Goal: Find specific page/section: Find specific page/section

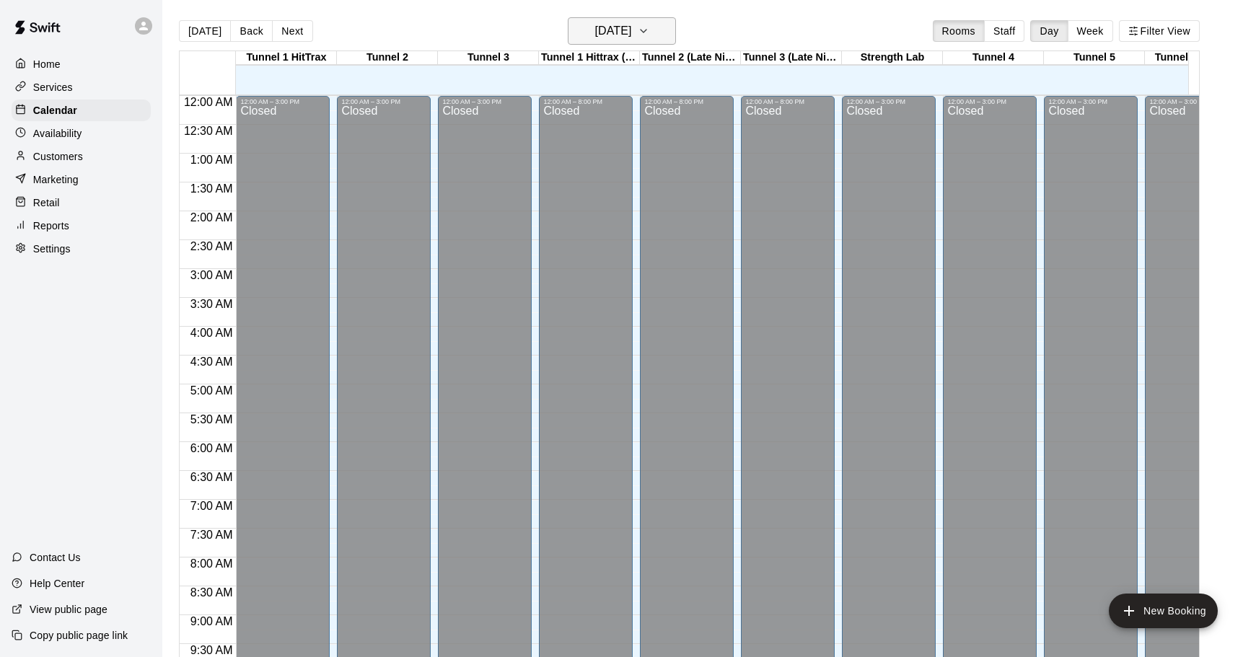
scroll to position [819, 0]
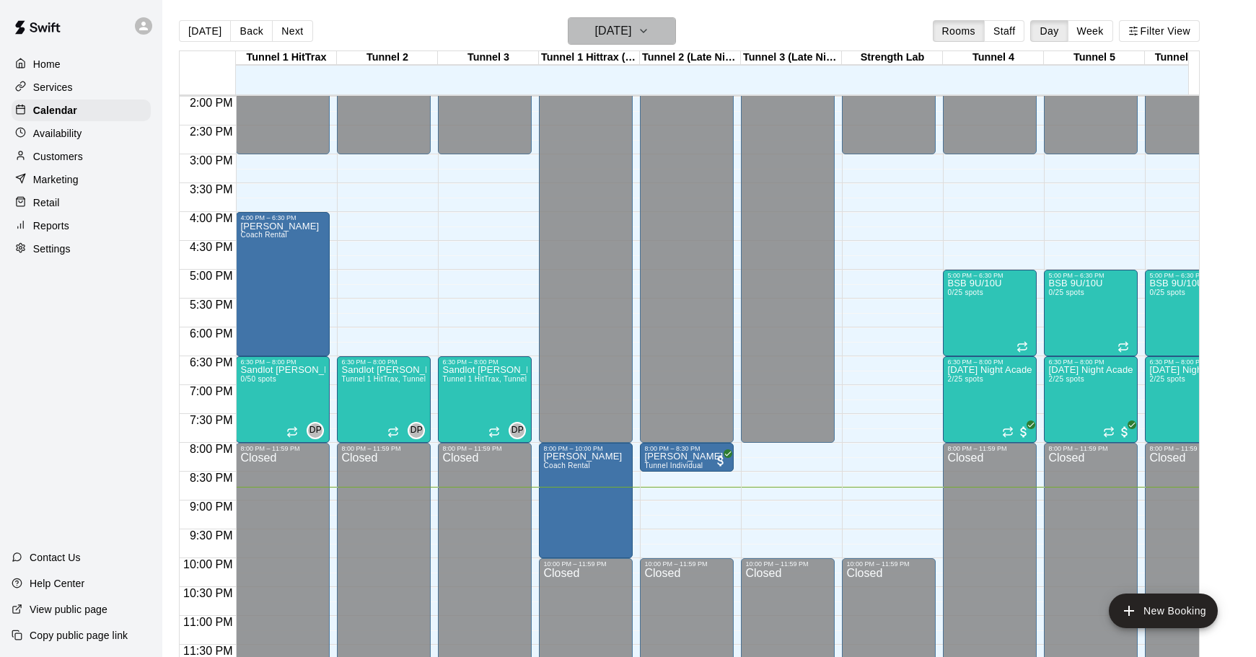
click at [631, 30] on h6 "[DATE]" at bounding box center [612, 31] width 37 height 20
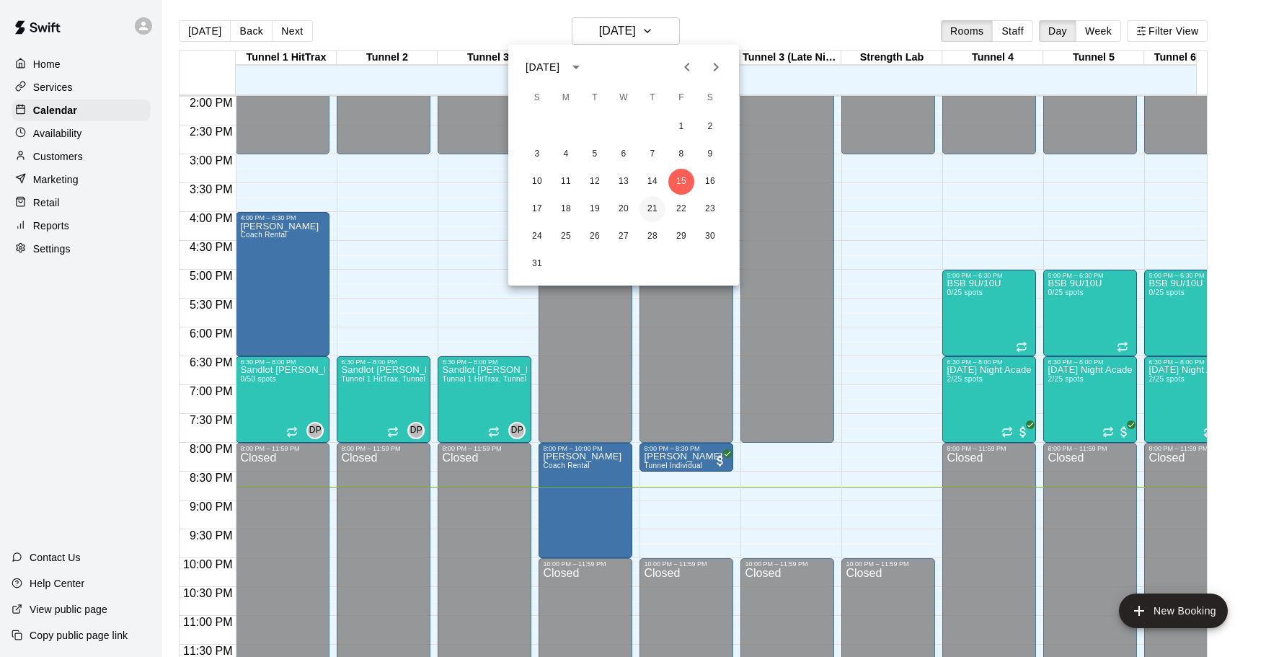
click at [649, 207] on button "21" at bounding box center [653, 209] width 26 height 26
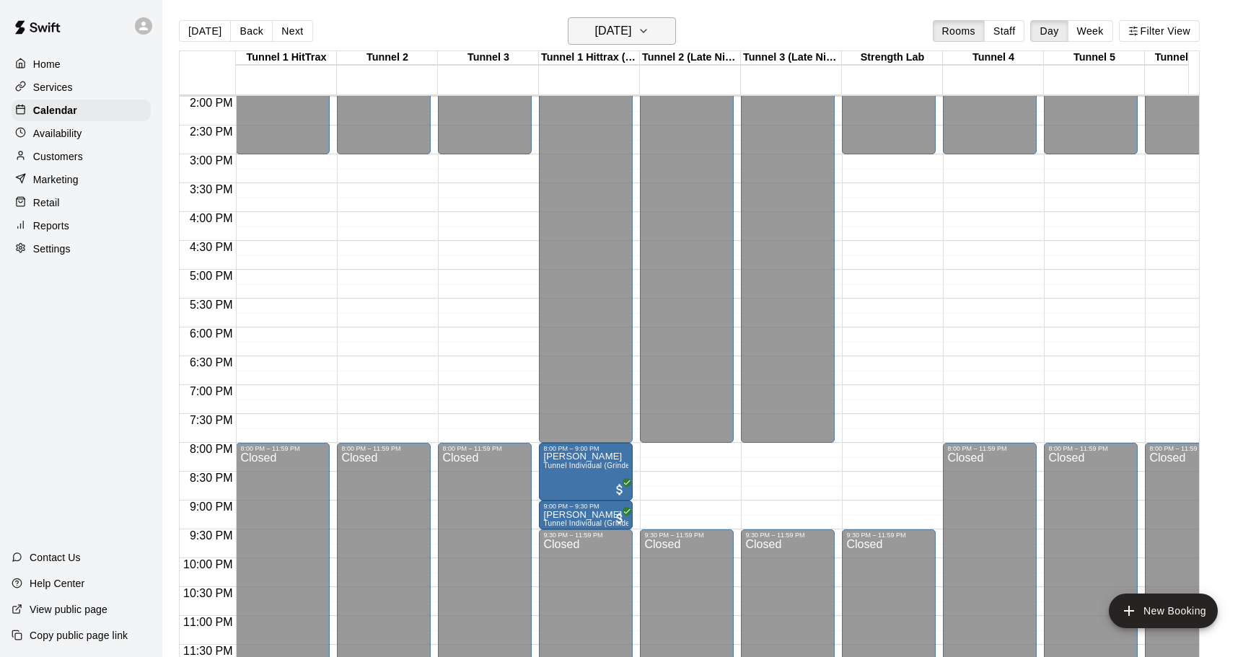
click at [630, 34] on h6 "[DATE]" at bounding box center [612, 31] width 37 height 20
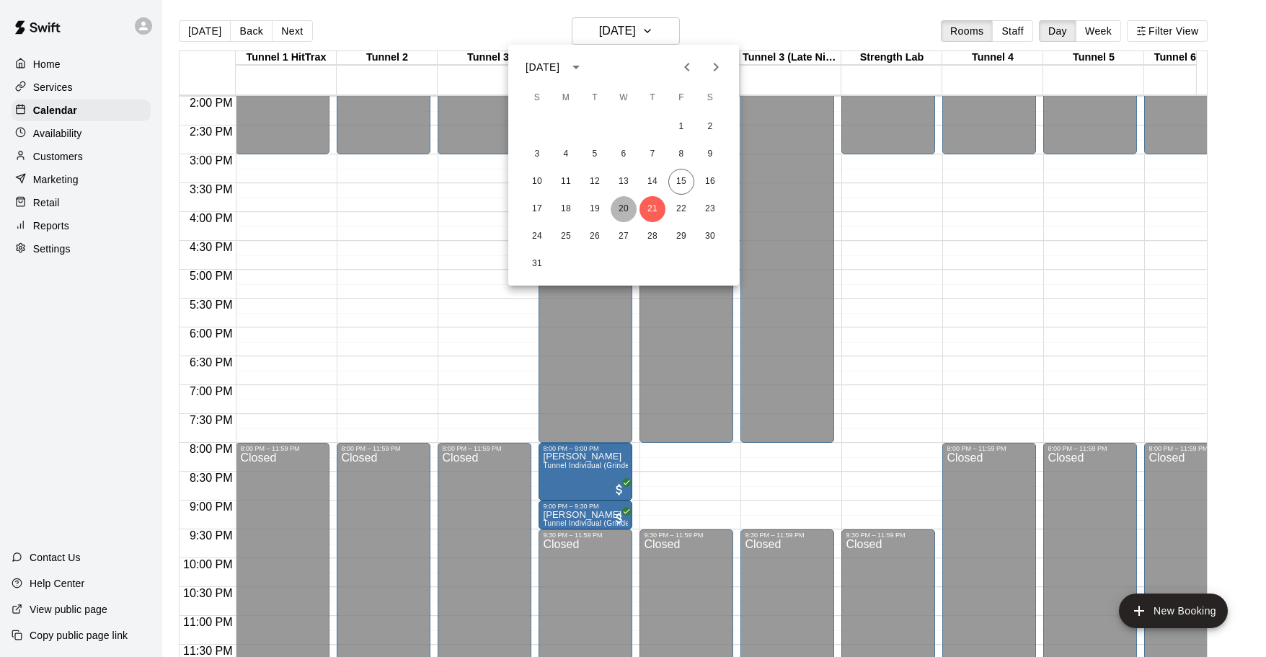
click at [620, 208] on button "20" at bounding box center [624, 209] width 26 height 26
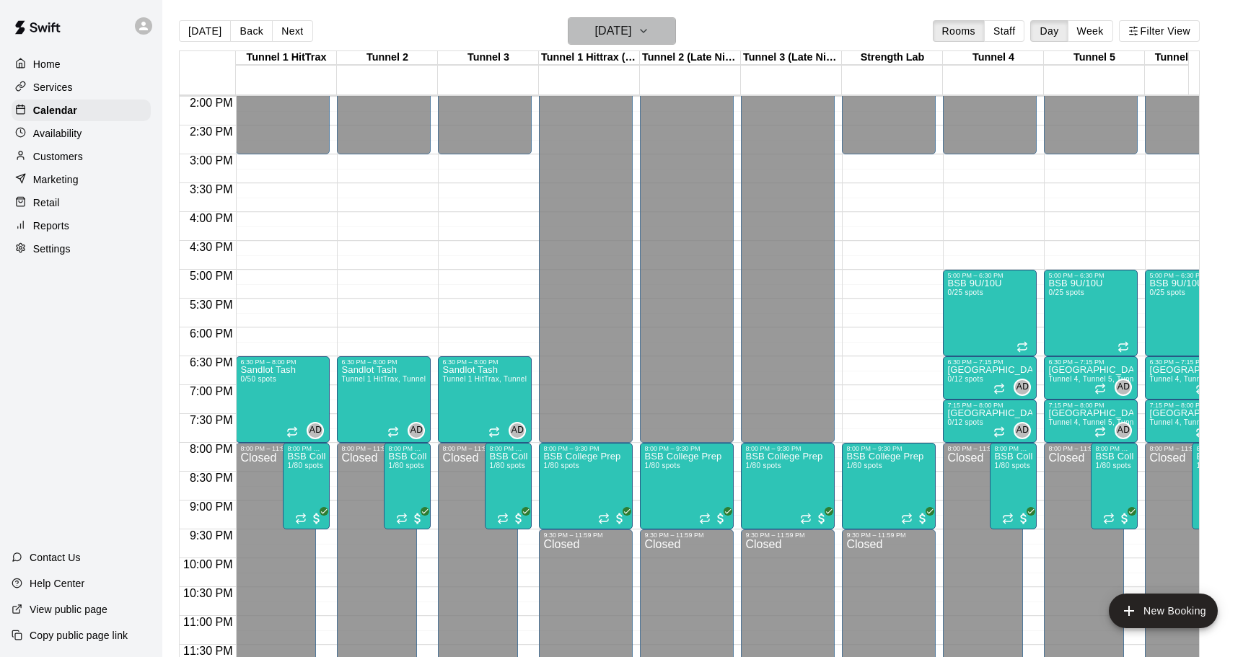
click at [607, 27] on h6 "[DATE]" at bounding box center [612, 31] width 37 height 20
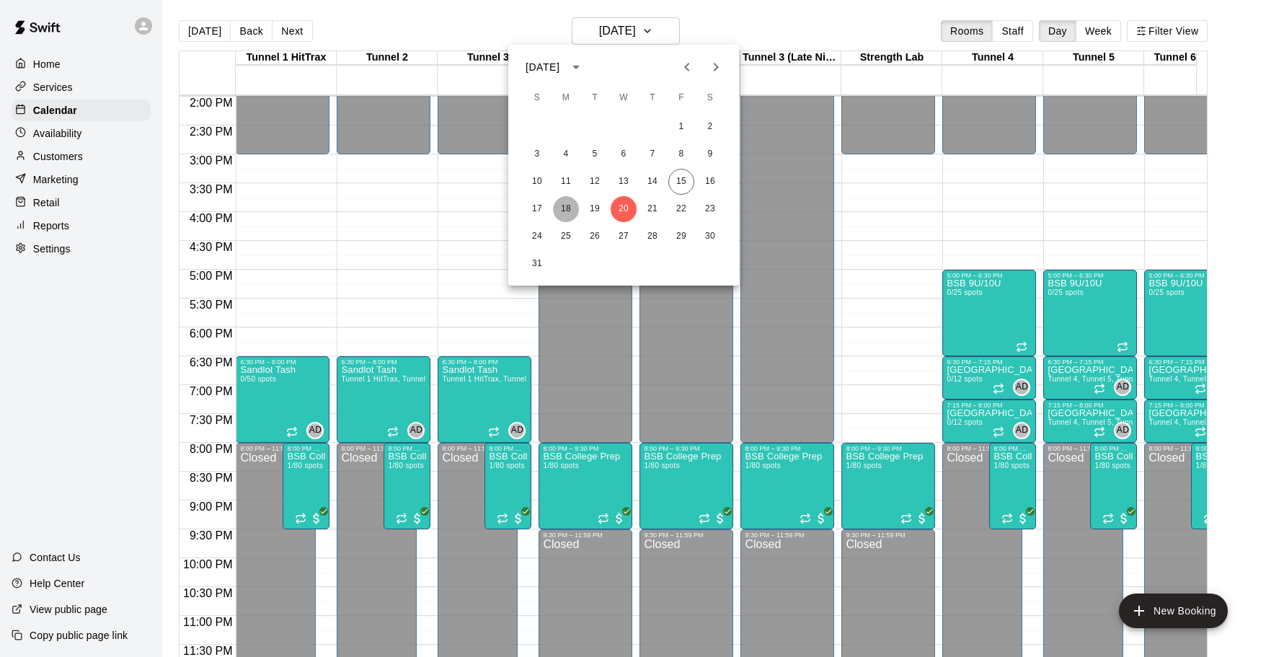
click at [568, 208] on button "18" at bounding box center [566, 209] width 26 height 26
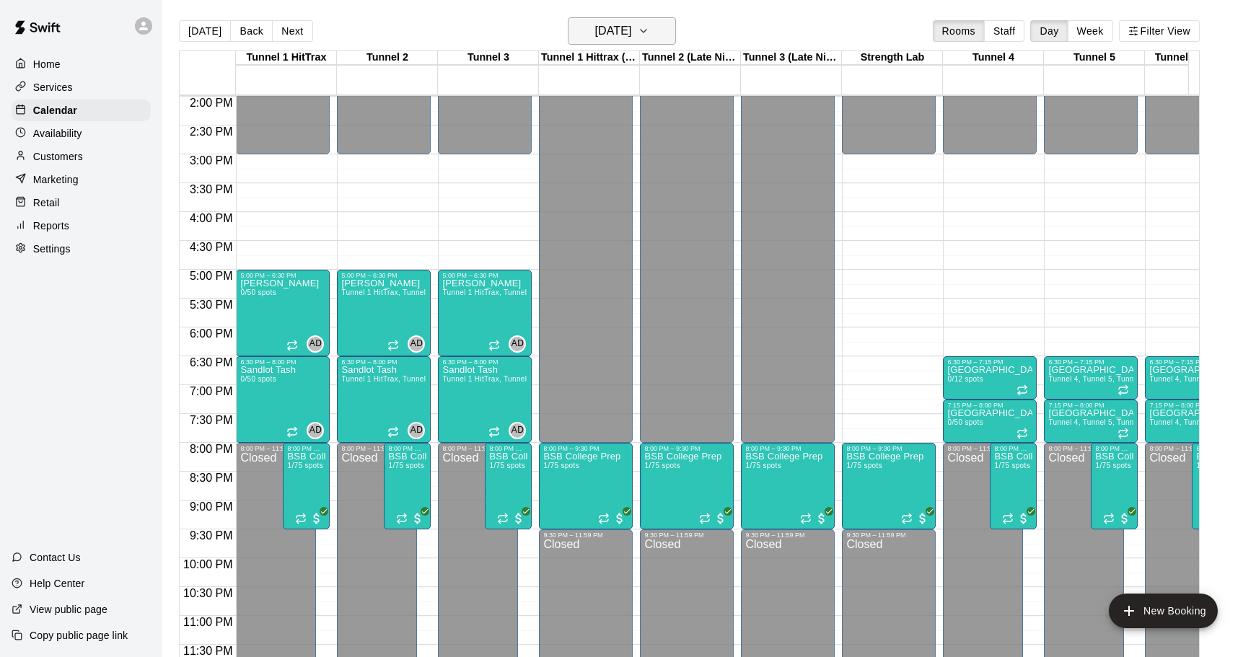
click at [619, 32] on h6 "[DATE]" at bounding box center [612, 31] width 37 height 20
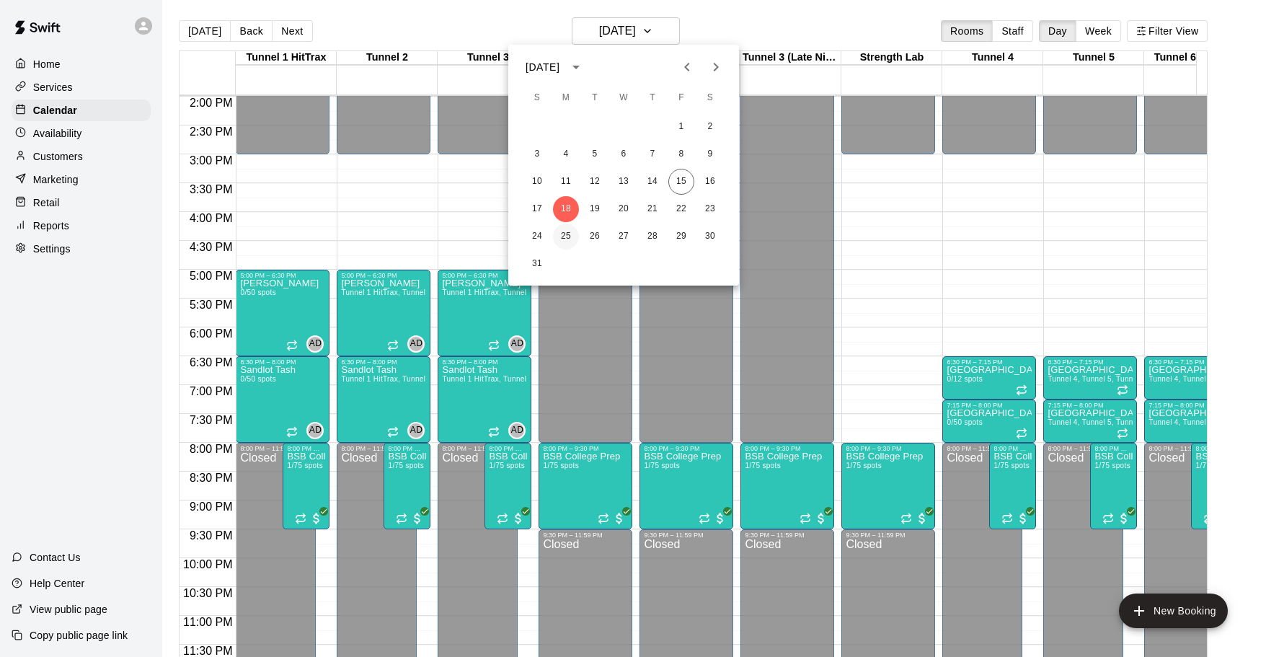
click at [568, 233] on button "25" at bounding box center [566, 237] width 26 height 26
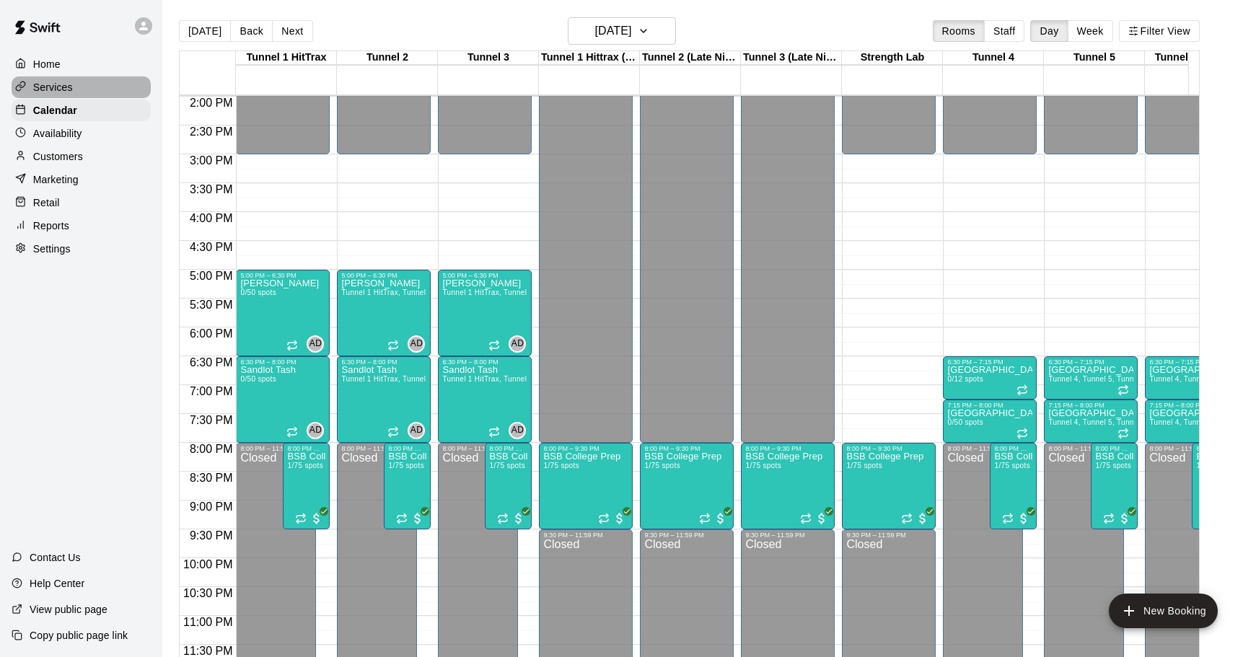
click at [68, 90] on p "Services" at bounding box center [53, 87] width 40 height 14
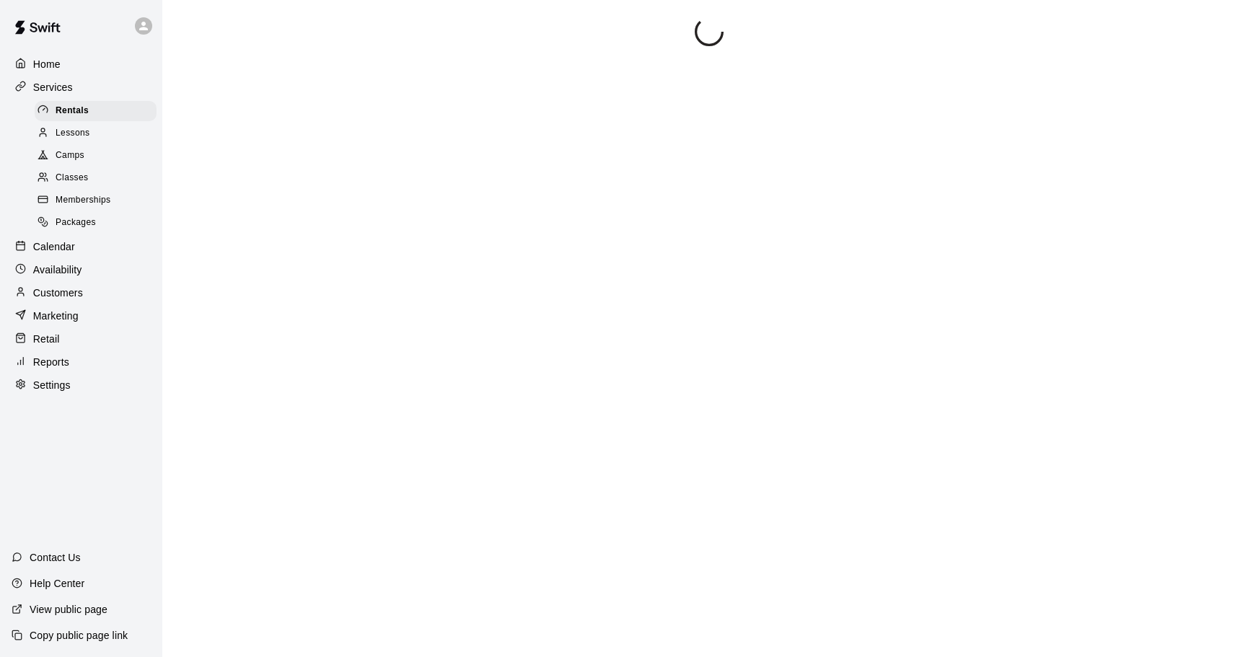
drag, startPoint x: 79, startPoint y: 208, endPoint x: 89, endPoint y: 208, distance: 10.1
click at [79, 207] on span "Memberships" at bounding box center [83, 200] width 55 height 14
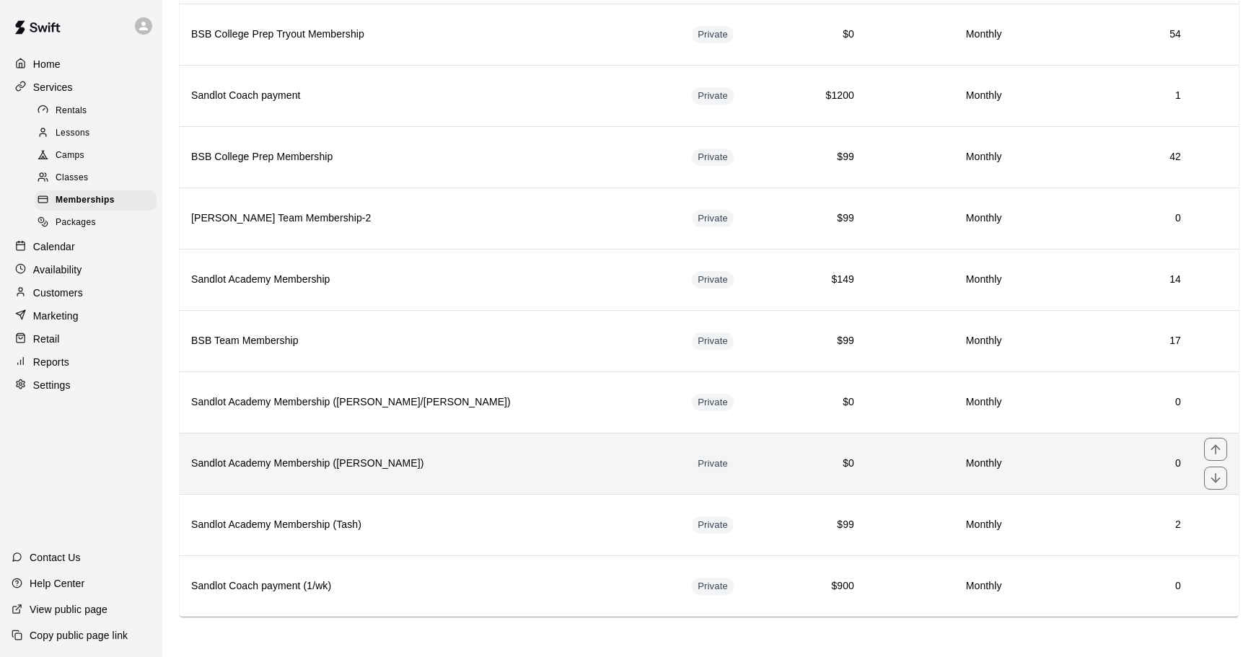
scroll to position [866, 0]
